Goal: Task Accomplishment & Management: Use online tool/utility

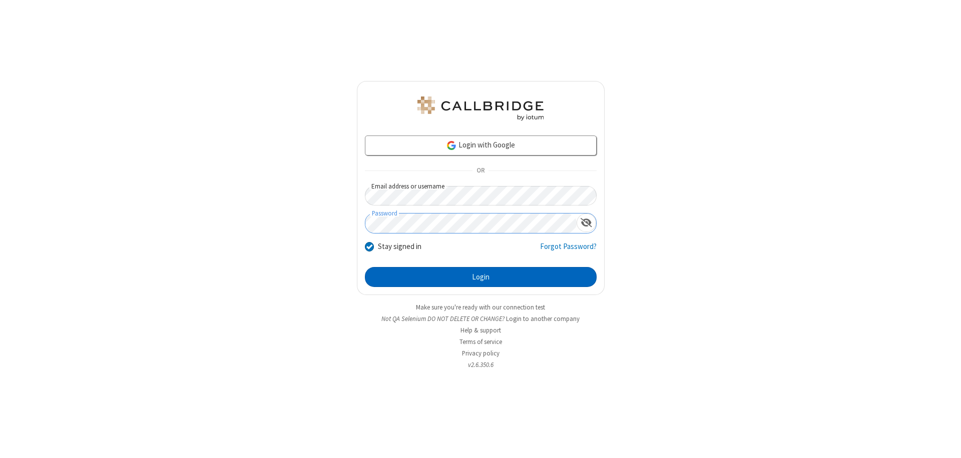
click at [480, 277] on button "Login" at bounding box center [481, 277] width 232 height 20
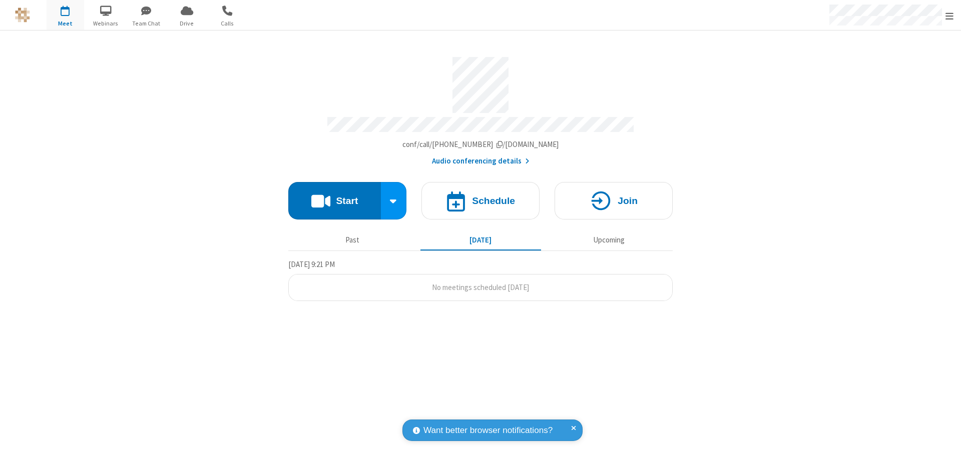
click at [949, 16] on span "Open menu" at bounding box center [949, 16] width 8 height 10
click at [187, 23] on span "Drive" at bounding box center [187, 23] width 38 height 9
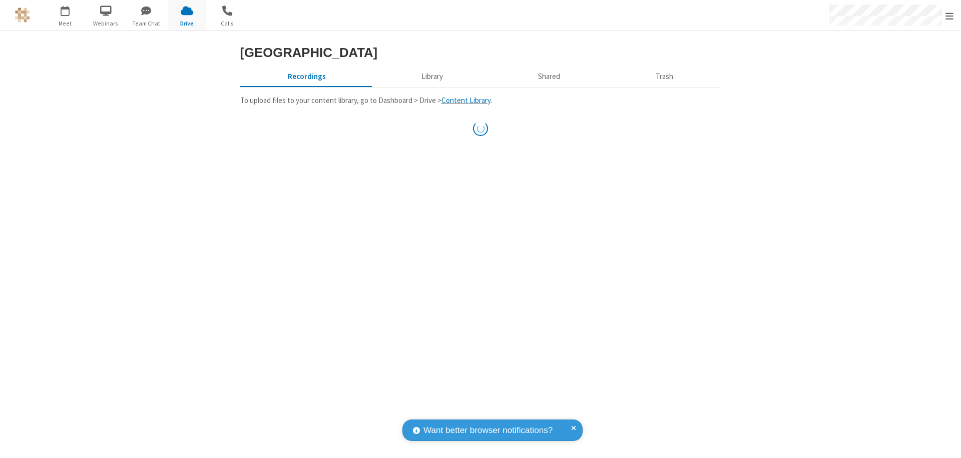
click at [430, 77] on button "Library" at bounding box center [431, 76] width 117 height 19
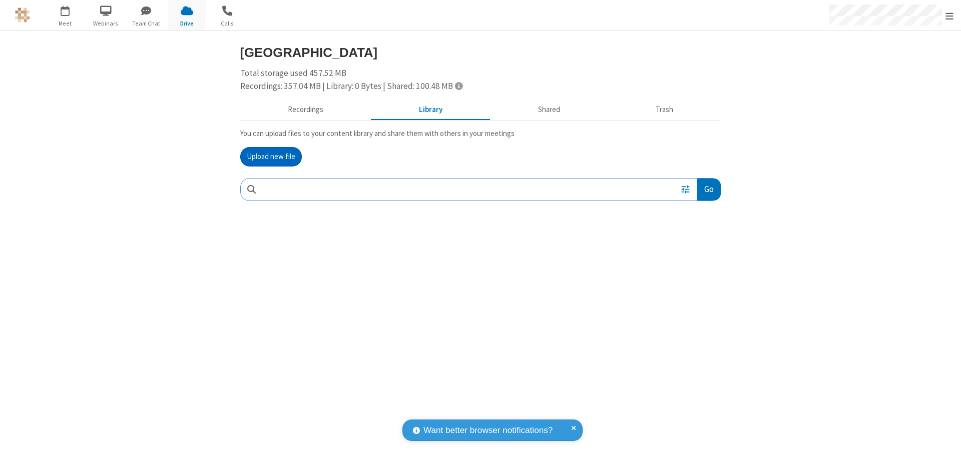
click at [271, 157] on button "Upload new file" at bounding box center [271, 157] width 62 height 20
click at [700, 255] on span "Move to trash" at bounding box center [700, 255] width 7 height 9
